Goal: Register for event/course

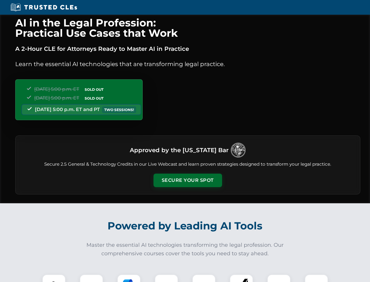
click at [188, 180] on button "Secure Your Spot" at bounding box center [188, 179] width 69 height 13
click at [54, 278] on img at bounding box center [53, 285] width 17 height 17
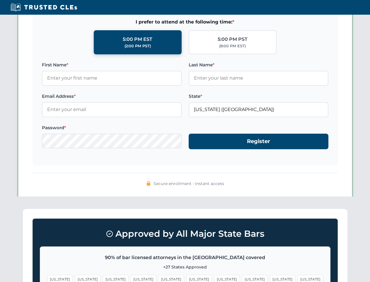
click at [270, 278] on span "[US_STATE]" at bounding box center [283, 279] width 26 height 9
